Goal: Information Seeking & Learning: Learn about a topic

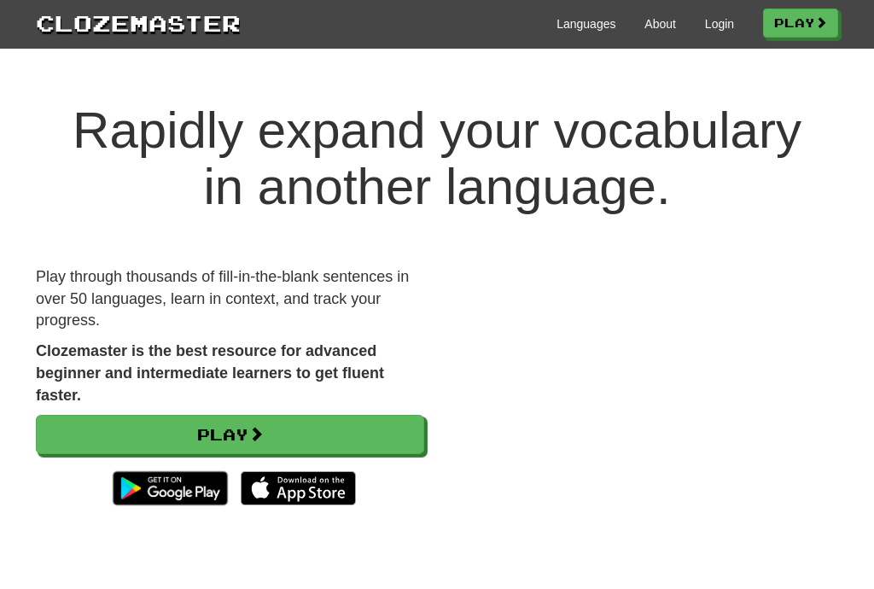
click at [715, 32] on link "Login" at bounding box center [719, 23] width 29 height 17
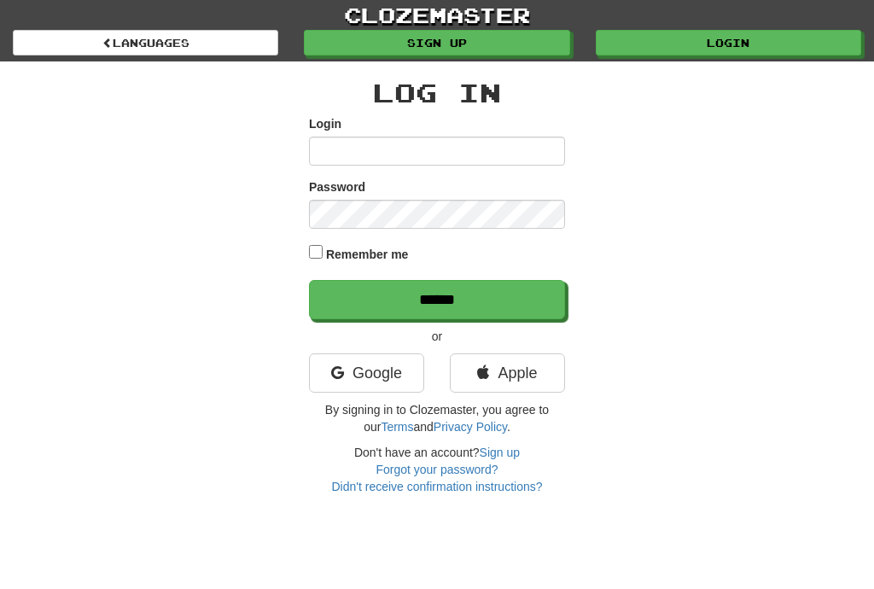
click at [489, 137] on input "Login" at bounding box center [437, 151] width 256 height 29
type input "*****"
click at [437, 298] on input "******" at bounding box center [437, 299] width 256 height 39
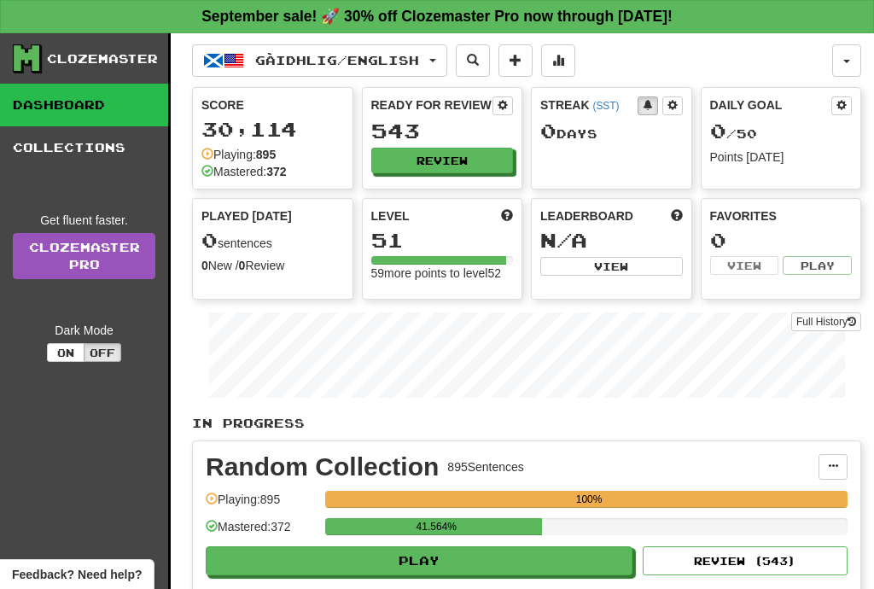
click at [446, 573] on button "Play" at bounding box center [419, 560] width 427 height 29
select select "**"
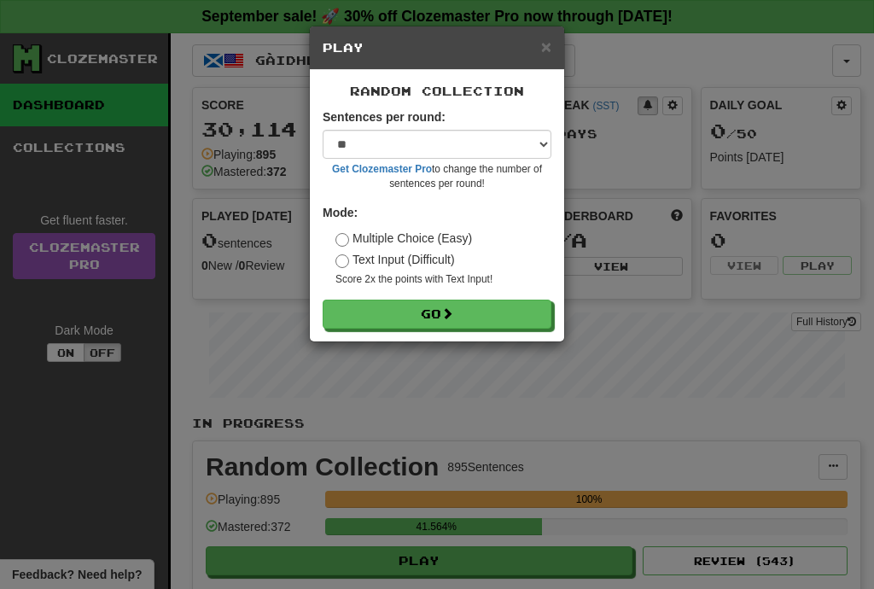
click at [479, 313] on button "Go" at bounding box center [437, 314] width 229 height 29
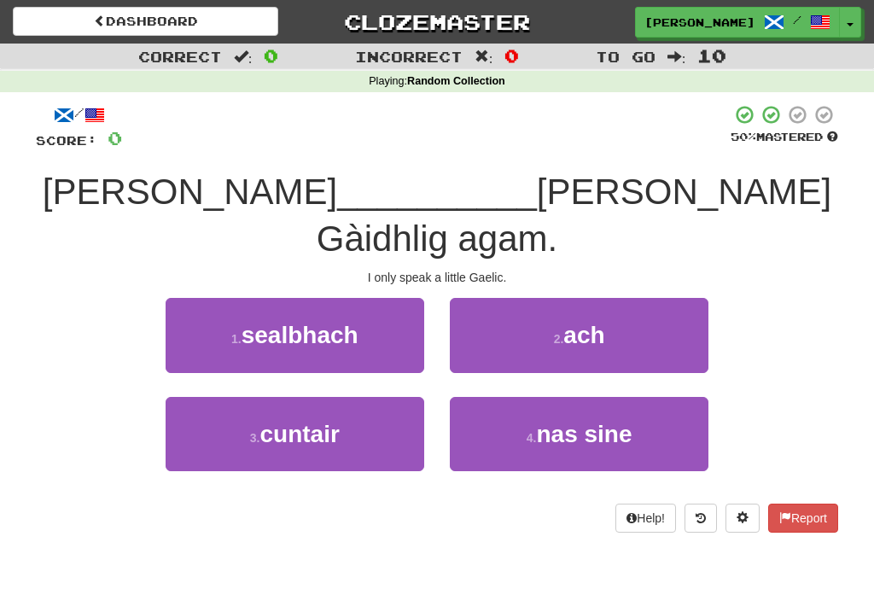
click at [620, 299] on button "2 . ach" at bounding box center [579, 335] width 259 height 74
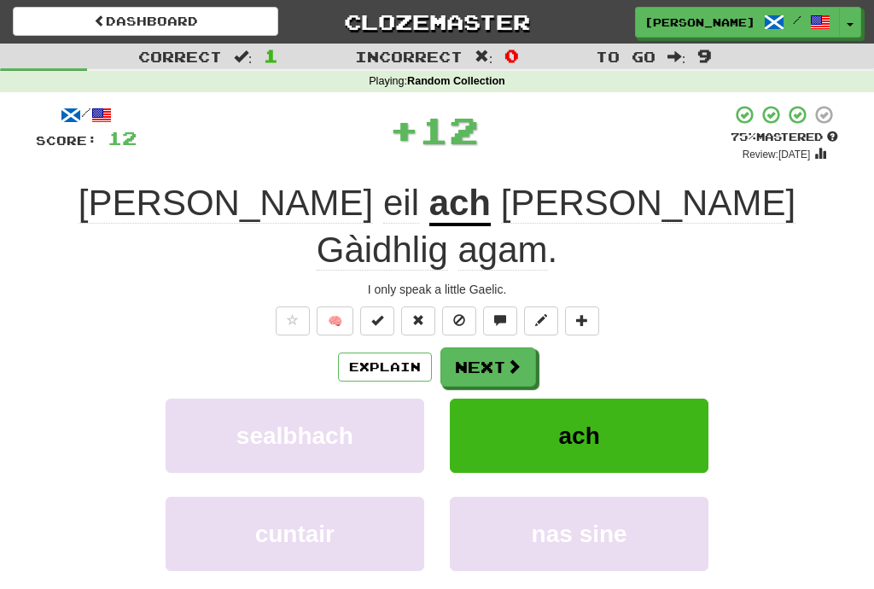
click at [491, 347] on button "Next" at bounding box center [489, 366] width 96 height 39
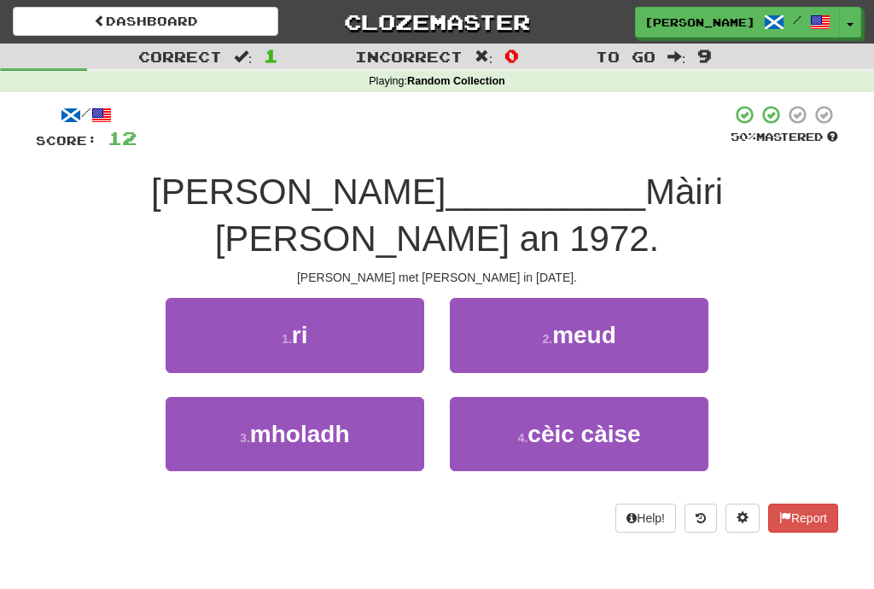
click at [394, 298] on button "1 . ri" at bounding box center [295, 335] width 259 height 74
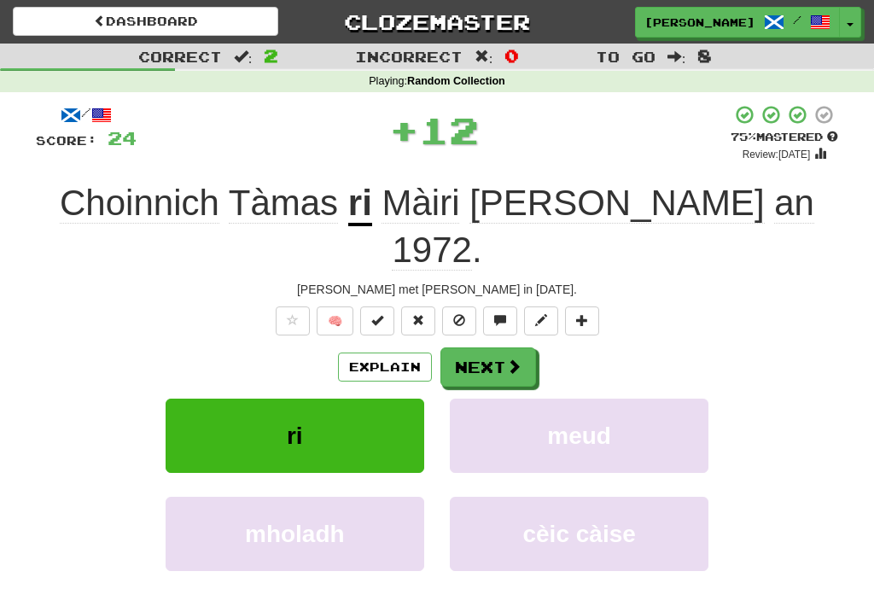
click at [513, 359] on span at bounding box center [513, 366] width 15 height 15
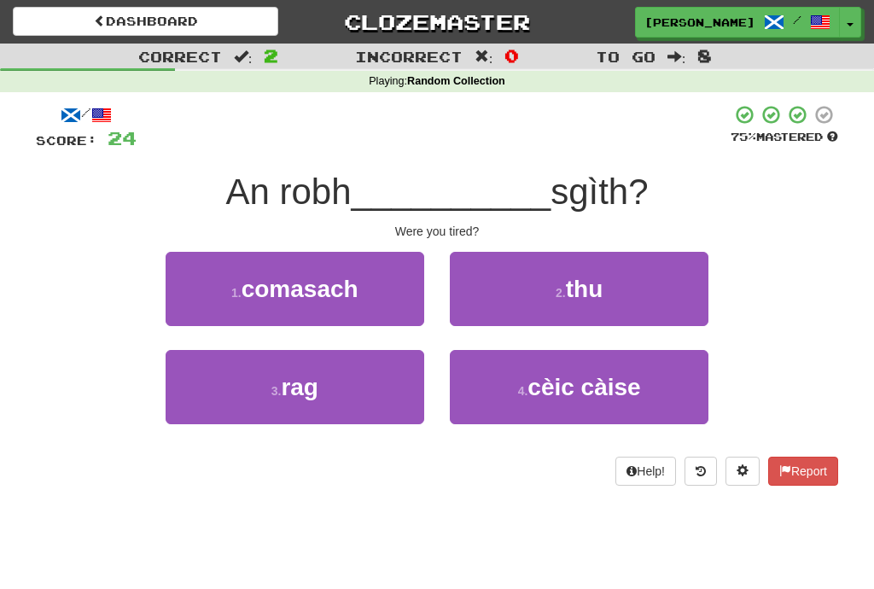
click at [568, 302] on button "2 . thu" at bounding box center [579, 289] width 259 height 74
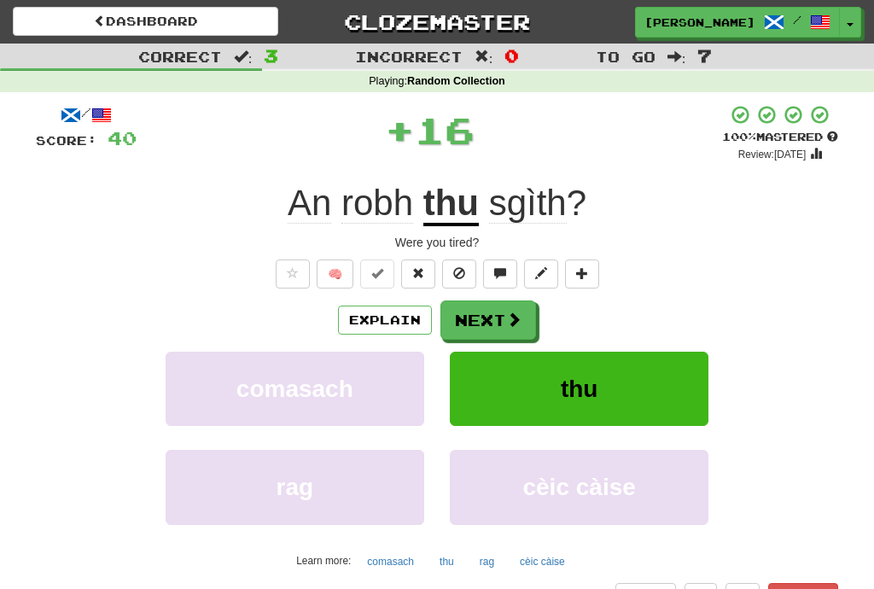
click at [514, 318] on span at bounding box center [513, 319] width 15 height 15
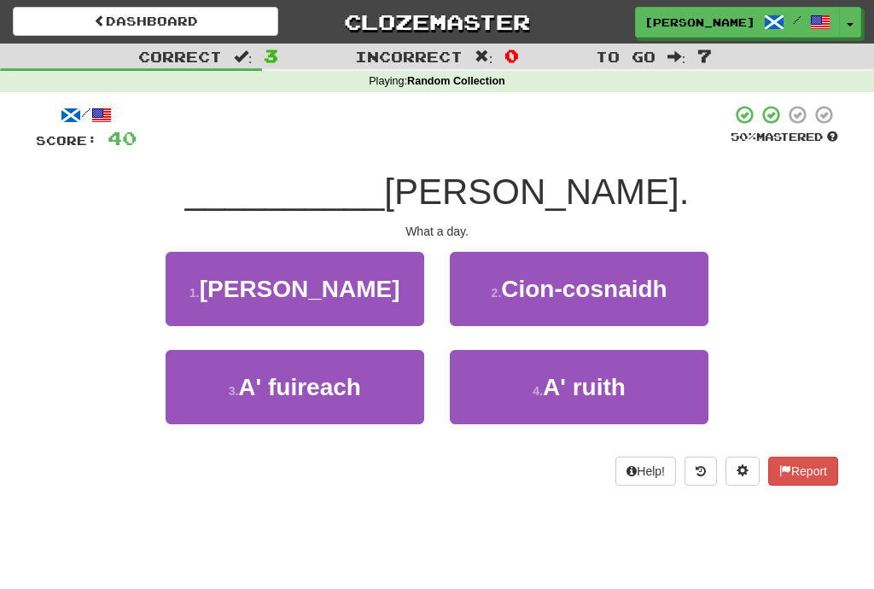
click at [365, 300] on button "1 . [PERSON_NAME]" at bounding box center [295, 289] width 259 height 74
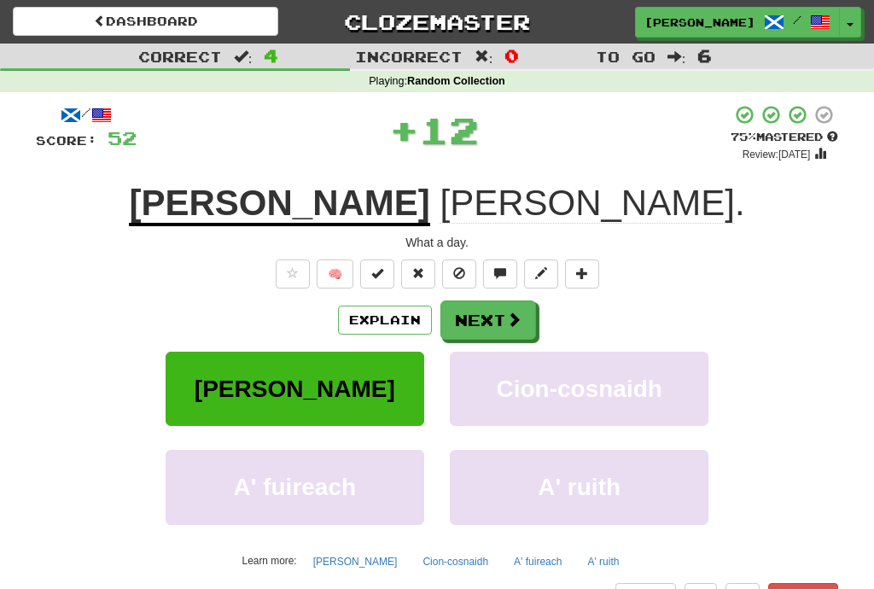
click at [518, 318] on span at bounding box center [513, 319] width 15 height 15
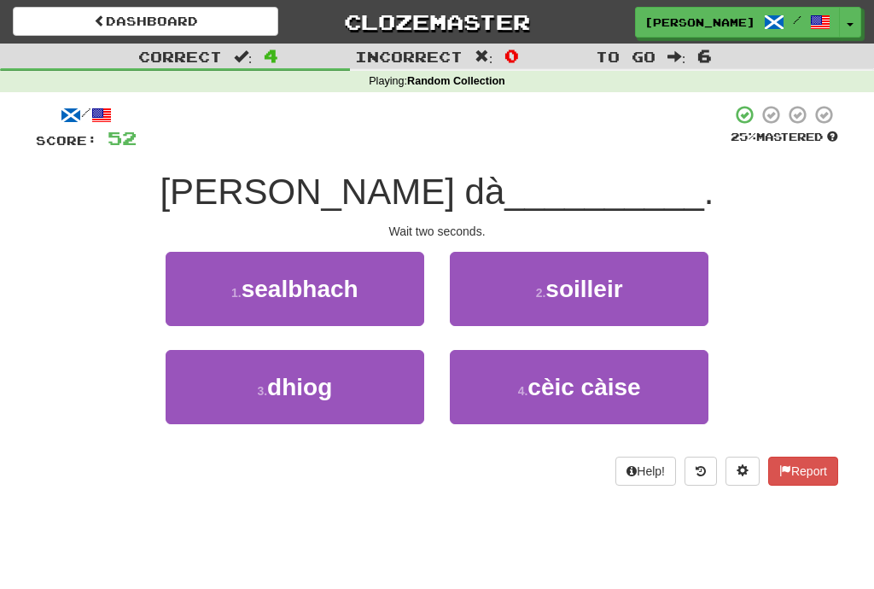
click at [383, 289] on button "1 . sealbhach" at bounding box center [295, 289] width 259 height 74
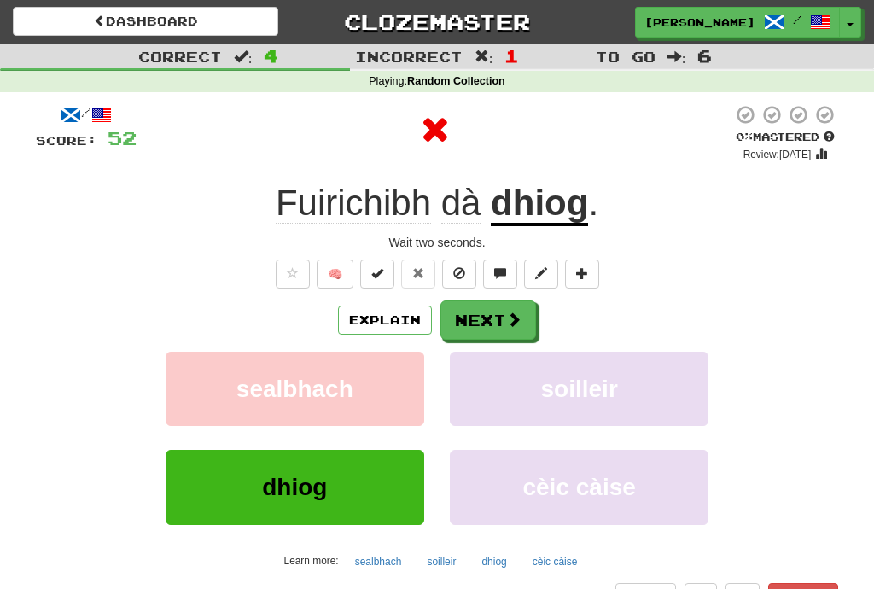
click at [521, 325] on button "Next" at bounding box center [489, 320] width 96 height 39
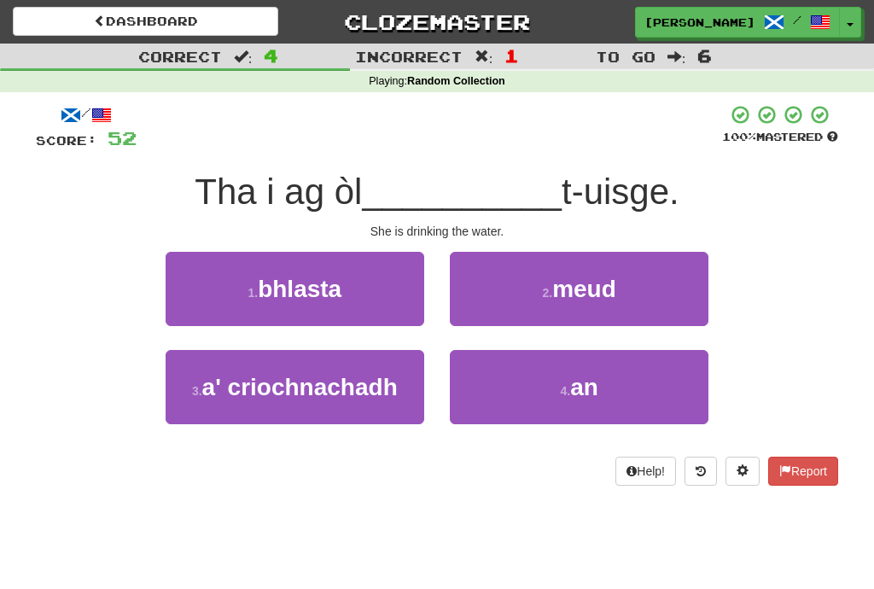
click at [625, 399] on button "4 . an" at bounding box center [579, 387] width 259 height 74
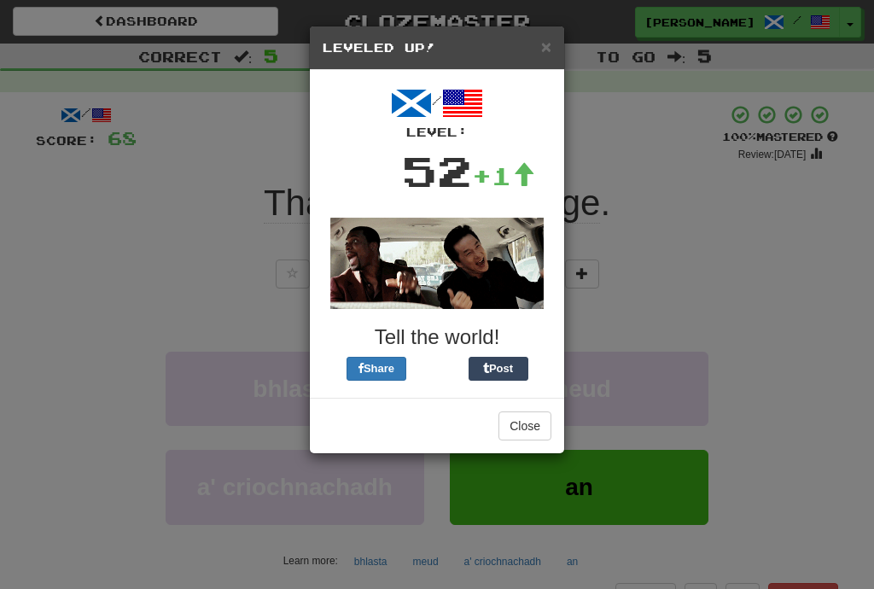
click at [547, 425] on button "Close" at bounding box center [525, 426] width 53 height 29
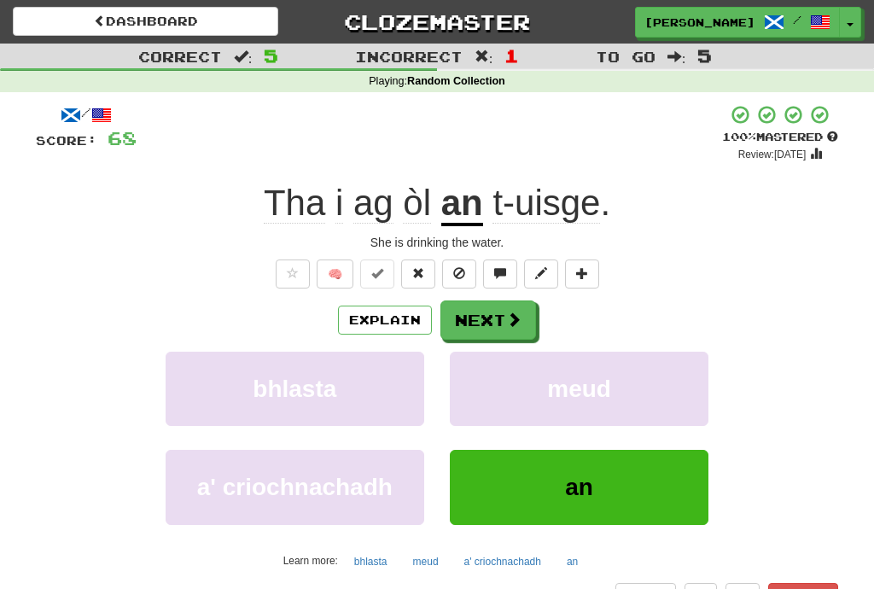
click at [513, 321] on span at bounding box center [513, 319] width 15 height 15
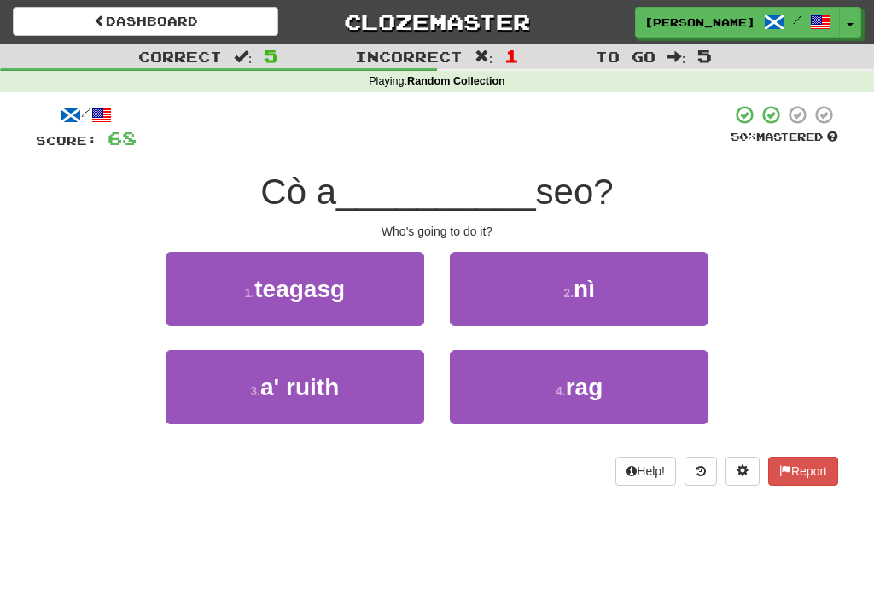
click at [606, 388] on button "4 . rag" at bounding box center [579, 387] width 259 height 74
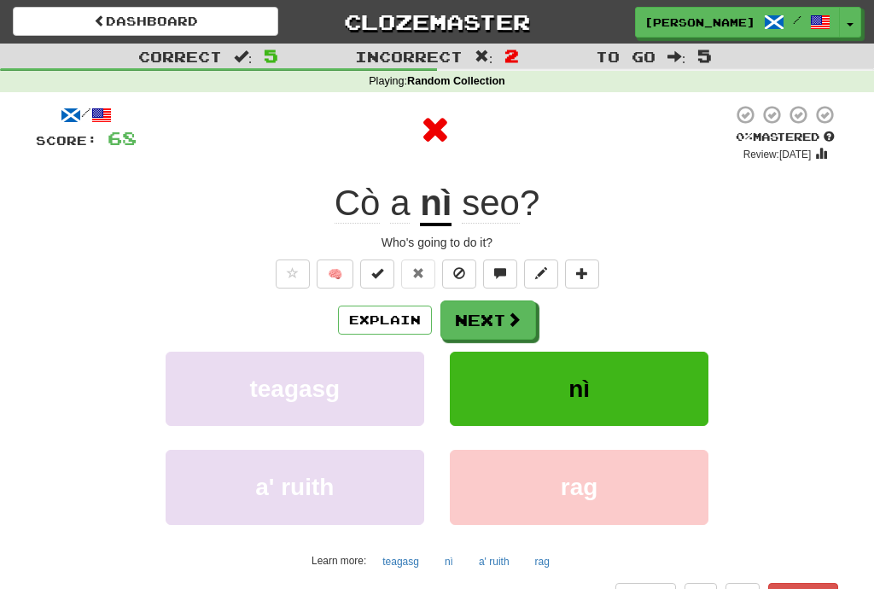
click at [506, 322] on span at bounding box center [513, 319] width 15 height 15
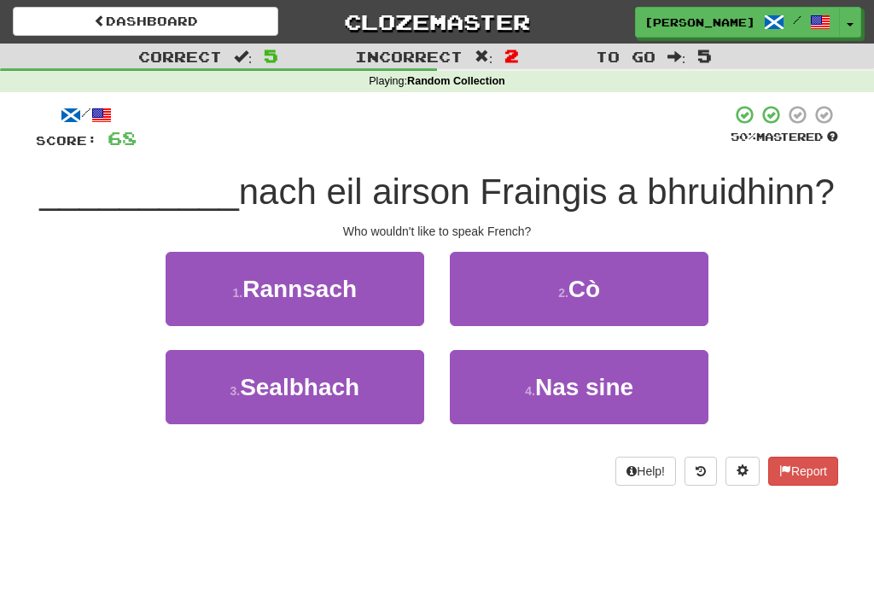
click at [622, 283] on button "2 . Cò" at bounding box center [579, 289] width 259 height 74
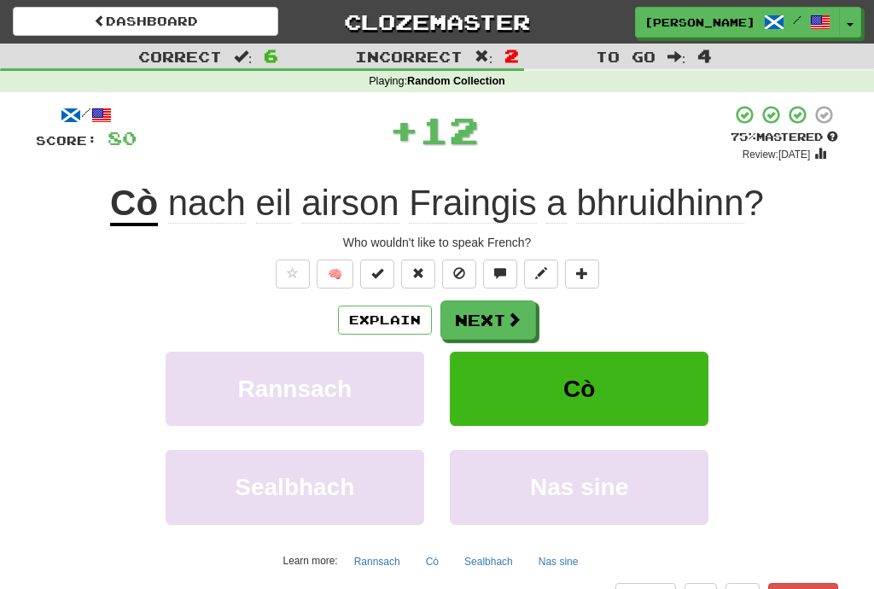
click at [528, 328] on button "Next" at bounding box center [489, 320] width 96 height 39
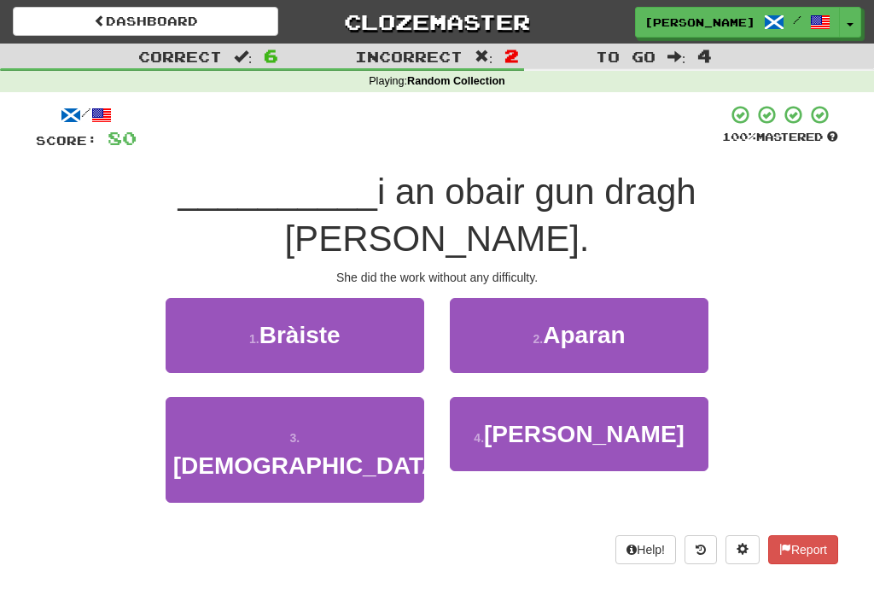
click at [618, 397] on button "4 . [PERSON_NAME]" at bounding box center [579, 434] width 259 height 74
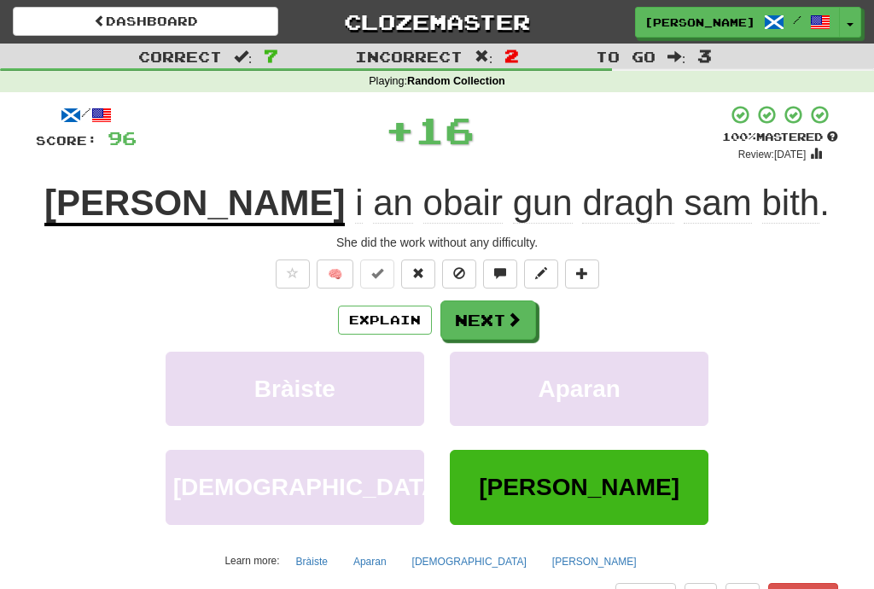
click at [506, 321] on span at bounding box center [513, 319] width 15 height 15
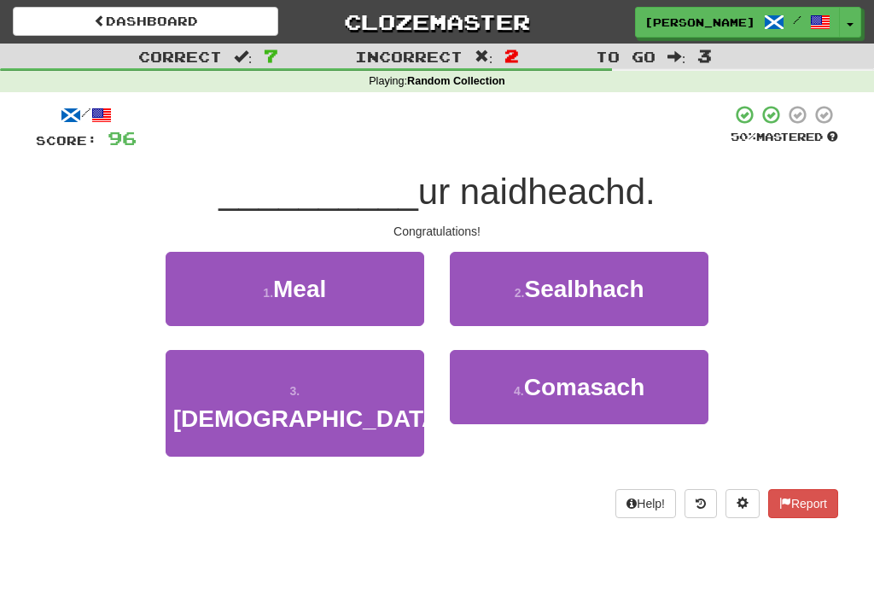
click at [381, 286] on button "1 . Meal" at bounding box center [295, 289] width 259 height 74
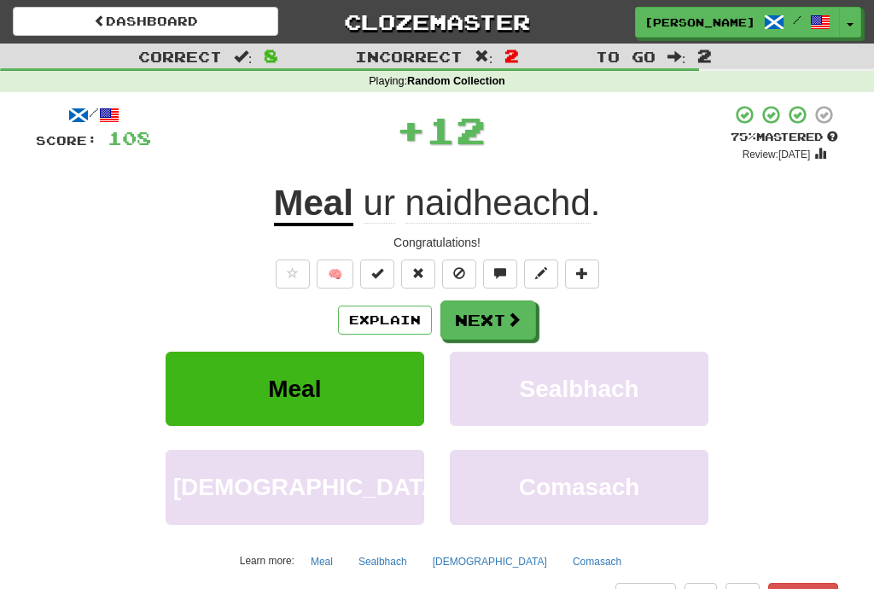
click at [523, 314] on button "Next" at bounding box center [489, 320] width 96 height 39
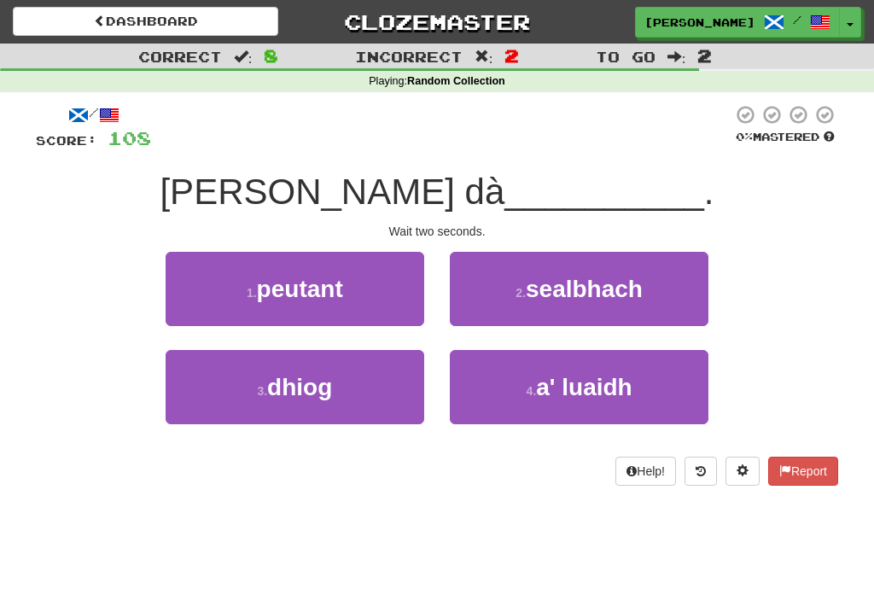
click at [371, 392] on button "3 . dhiog" at bounding box center [295, 387] width 259 height 74
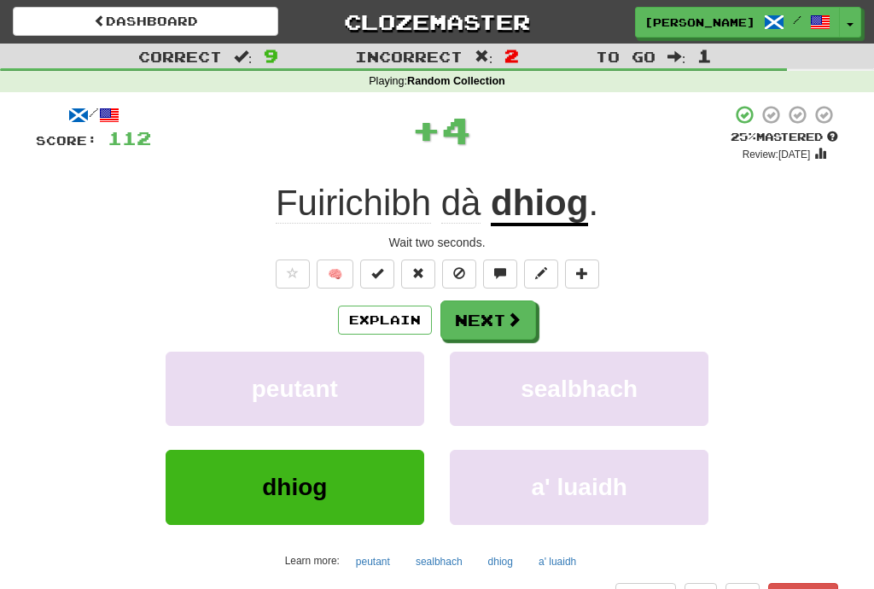
click at [510, 322] on span at bounding box center [513, 319] width 15 height 15
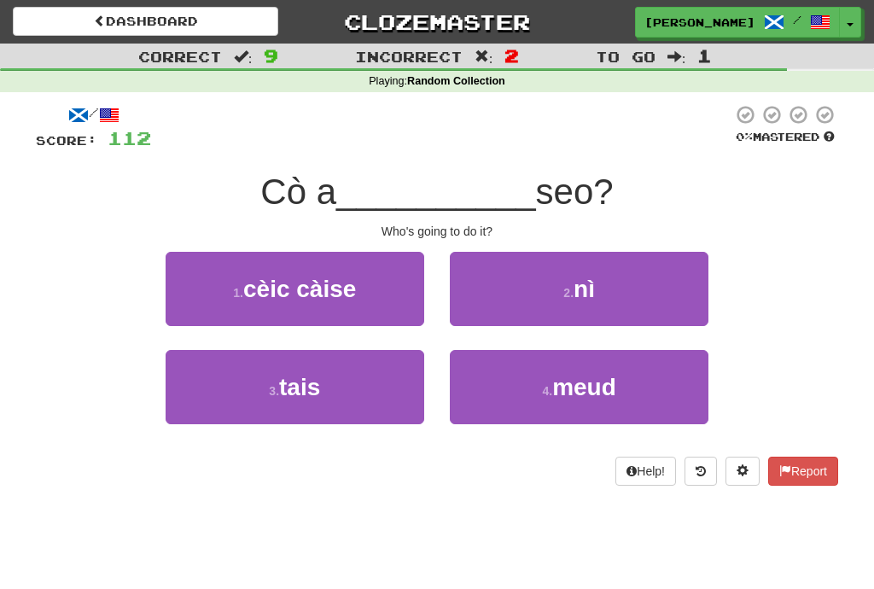
click at [609, 300] on button "2 . nì" at bounding box center [579, 289] width 259 height 74
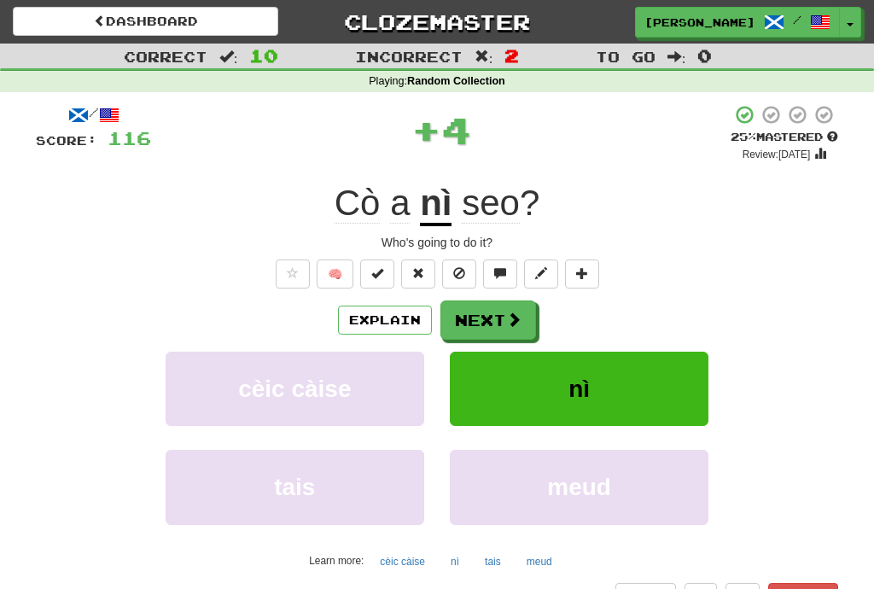
click at [500, 322] on button "Next" at bounding box center [489, 320] width 96 height 39
